Goal: Transaction & Acquisition: Purchase product/service

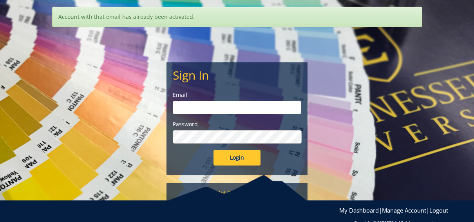
type input "[EMAIL_ADDRESS][DOMAIN_NAME]"
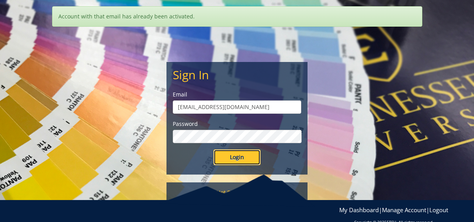
click at [216, 153] on input "Login" at bounding box center [237, 157] width 47 height 16
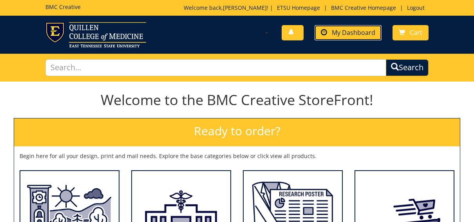
click at [364, 34] on span "My Dashboard" at bounding box center [354, 32] width 44 height 9
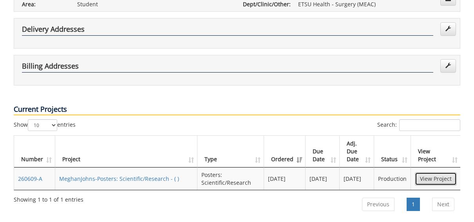
scroll to position [196, 0]
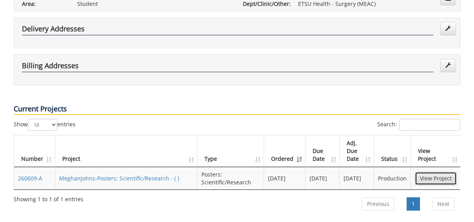
click at [442, 172] on link "View Project" at bounding box center [436, 178] width 42 height 13
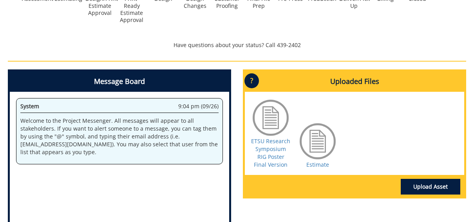
scroll to position [313, 0]
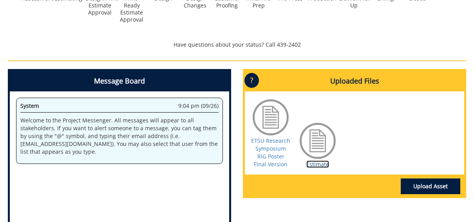
click at [316, 164] on link "Estimate" at bounding box center [318, 163] width 23 height 7
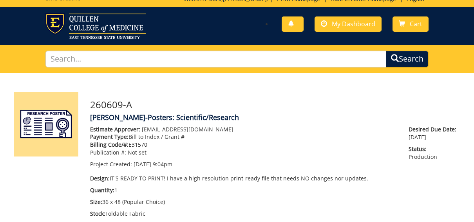
scroll to position [0, 0]
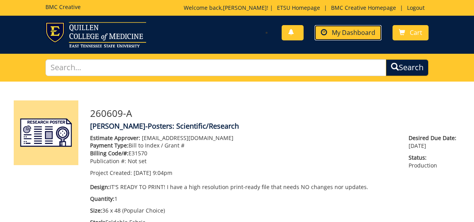
click at [349, 31] on span "My Dashboard" at bounding box center [354, 32] width 44 height 9
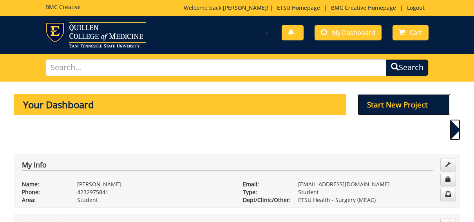
click at [402, 100] on p "Start New Project" at bounding box center [404, 104] width 93 height 21
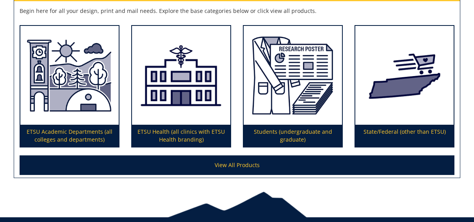
scroll to position [176, 0]
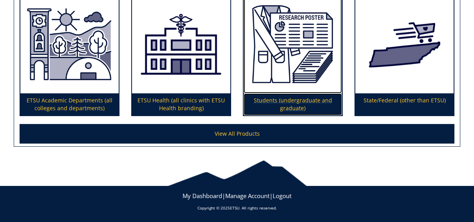
click at [288, 102] on p "Students (undergraduate and graduate)" at bounding box center [293, 104] width 98 height 22
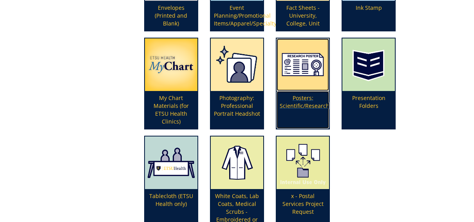
click at [297, 101] on p "Posters: Scientific/Research" at bounding box center [303, 110] width 53 height 38
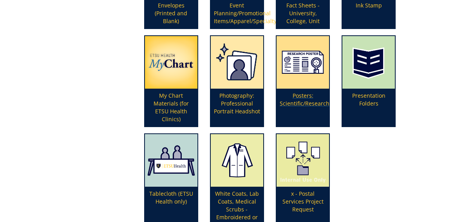
scroll to position [269, 0]
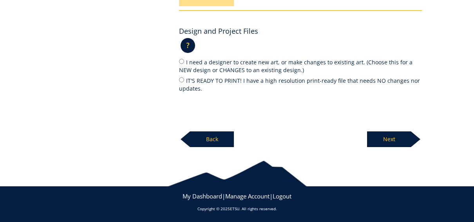
scroll to position [180, 0]
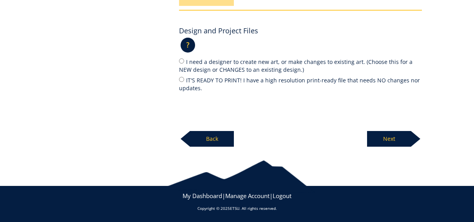
click at [206, 81] on label "IT'S READY TO PRINT! I have a high resolution print-ready file that needs NO ch…" at bounding box center [300, 84] width 243 height 16
click at [184, 81] on input "IT'S READY TO PRINT! I have a high resolution print-ready file that needs NO ch…" at bounding box center [181, 79] width 5 height 5
radio input "true"
click at [398, 138] on p "Next" at bounding box center [389, 139] width 44 height 16
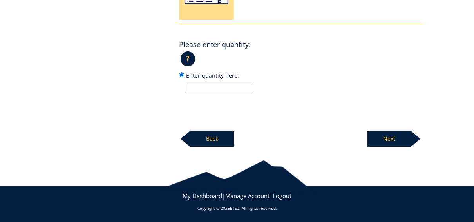
click at [229, 144] on p "Back" at bounding box center [212, 139] width 44 height 16
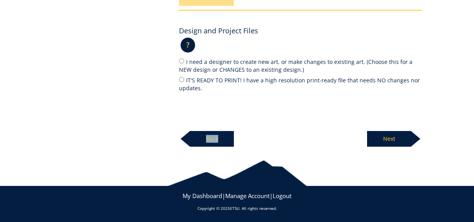
click at [229, 144] on p "Back" at bounding box center [212, 139] width 44 height 16
